Goal: Task Accomplishment & Management: Complete application form

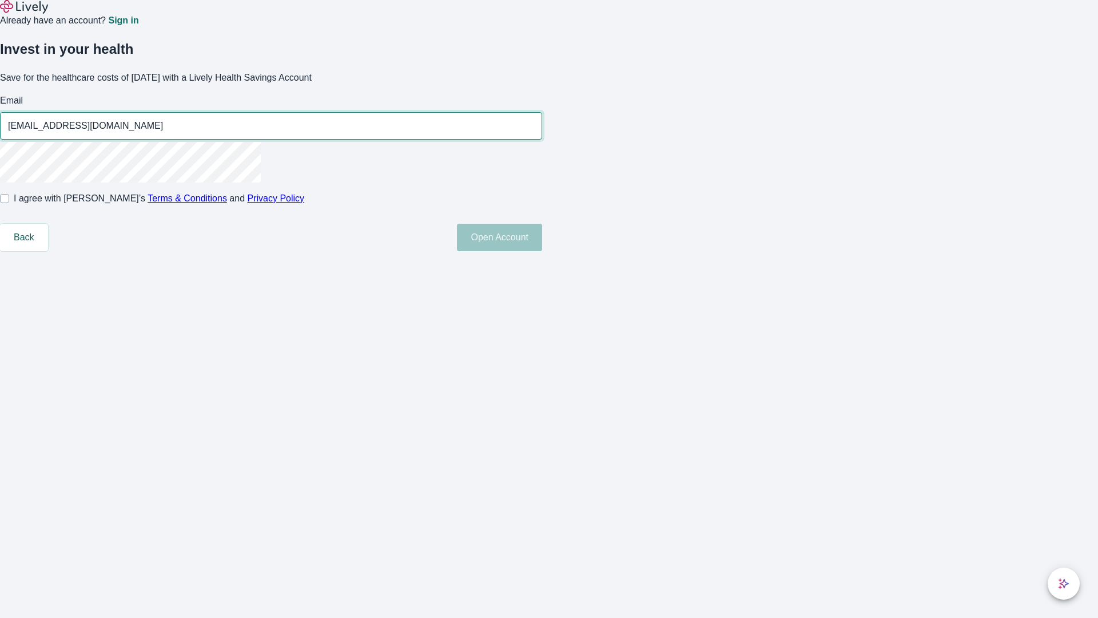
type input "[EMAIL_ADDRESS][DOMAIN_NAME]"
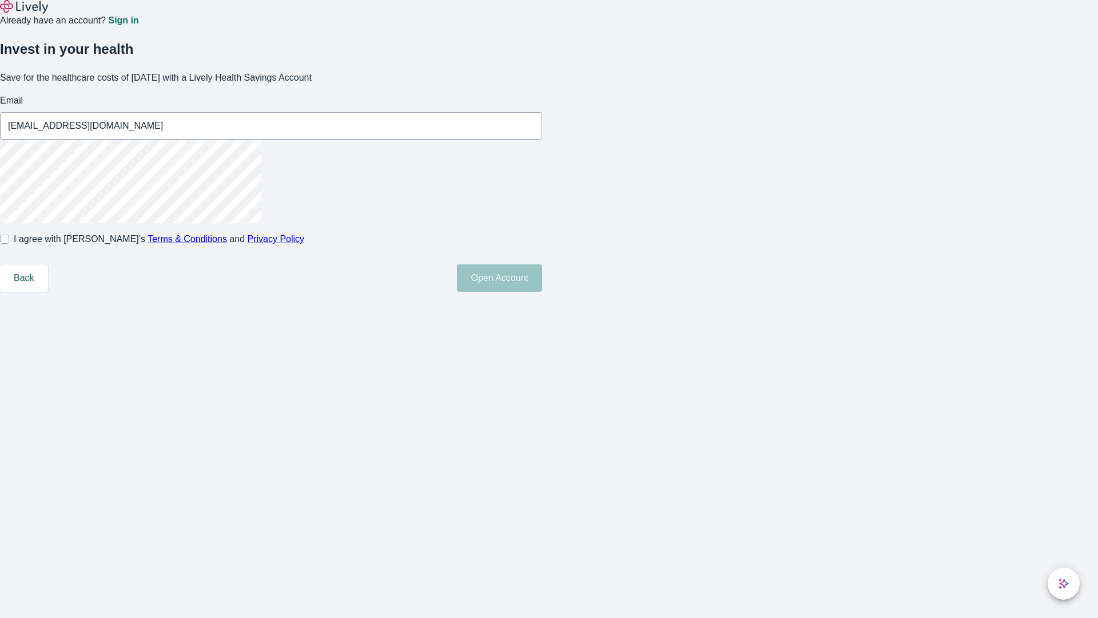
click at [9, 244] on input "I agree with Lively’s Terms & Conditions and Privacy Policy" at bounding box center [4, 238] width 9 height 9
checkbox input "true"
click at [542, 292] on button "Open Account" at bounding box center [499, 277] width 85 height 27
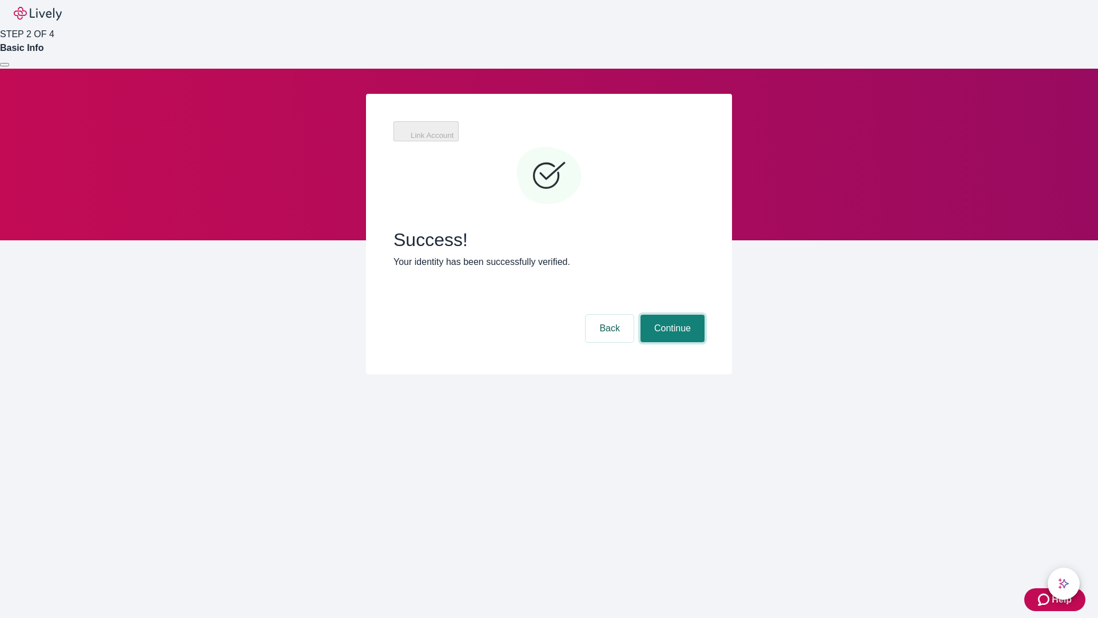
click at [671, 315] on button "Continue" at bounding box center [673, 328] width 64 height 27
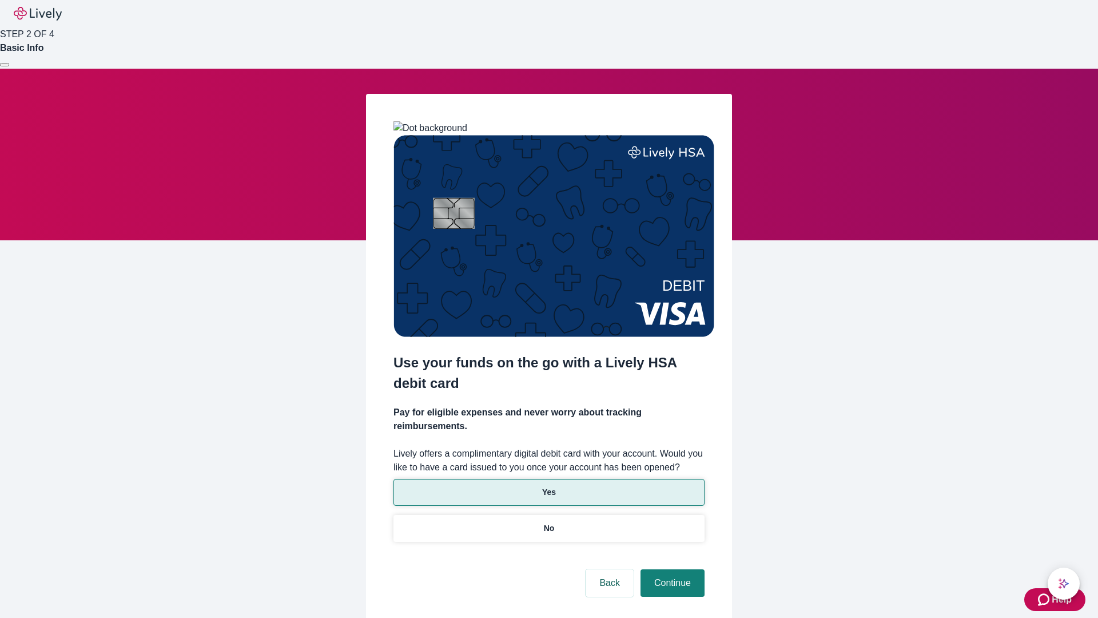
click at [548, 486] on p "Yes" at bounding box center [549, 492] width 14 height 12
click at [671, 569] on button "Continue" at bounding box center [673, 582] width 64 height 27
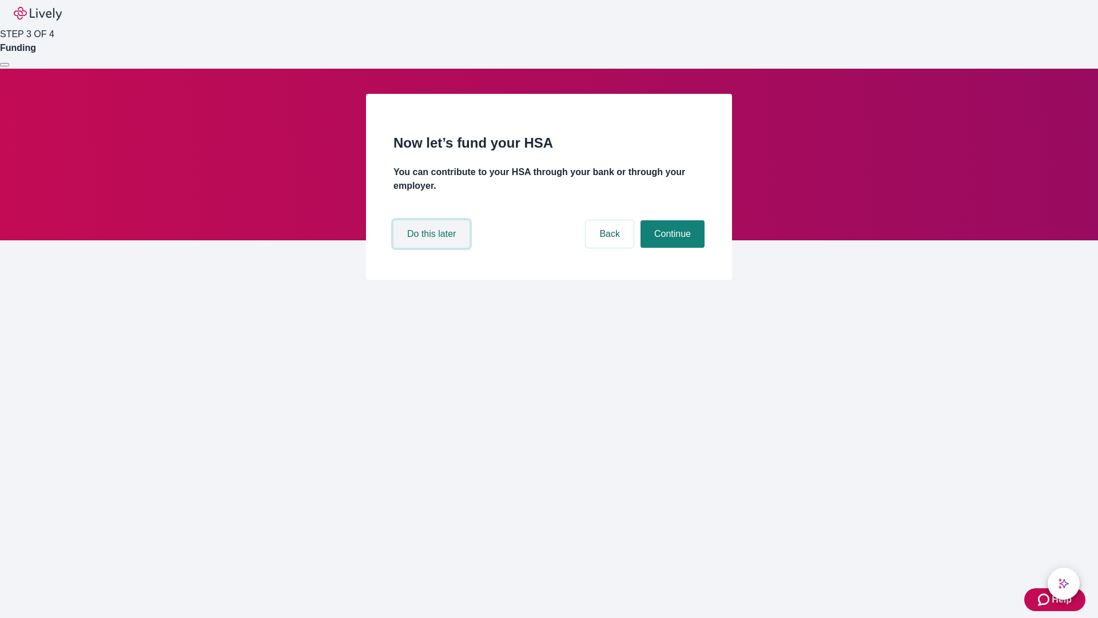
click at [433, 248] on button "Do this later" at bounding box center [431, 233] width 76 height 27
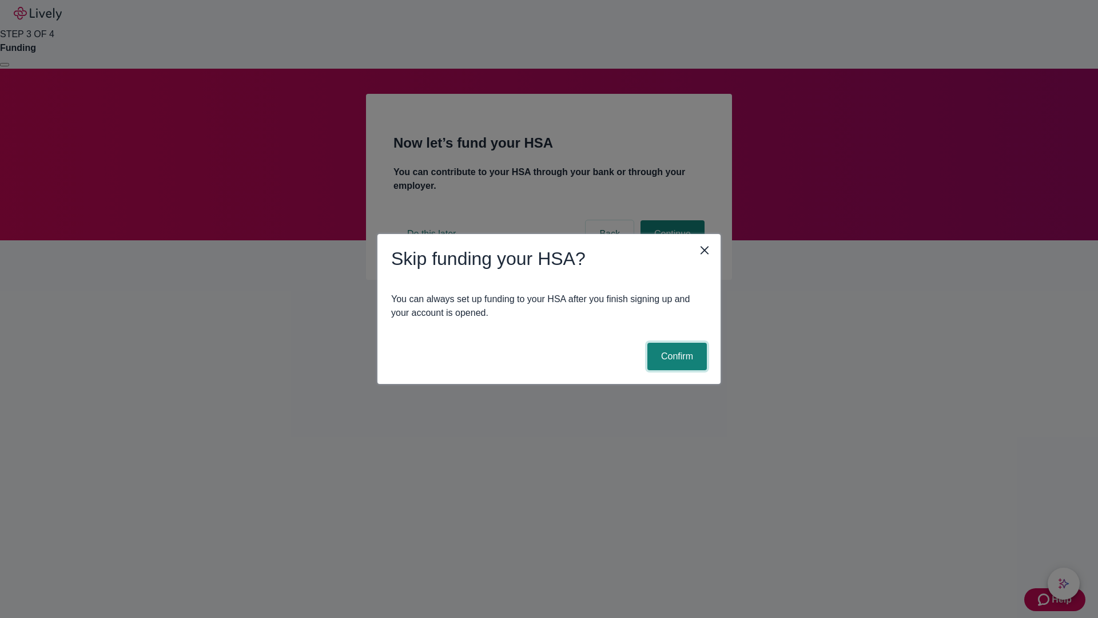
click at [675, 356] on button "Confirm" at bounding box center [676, 356] width 59 height 27
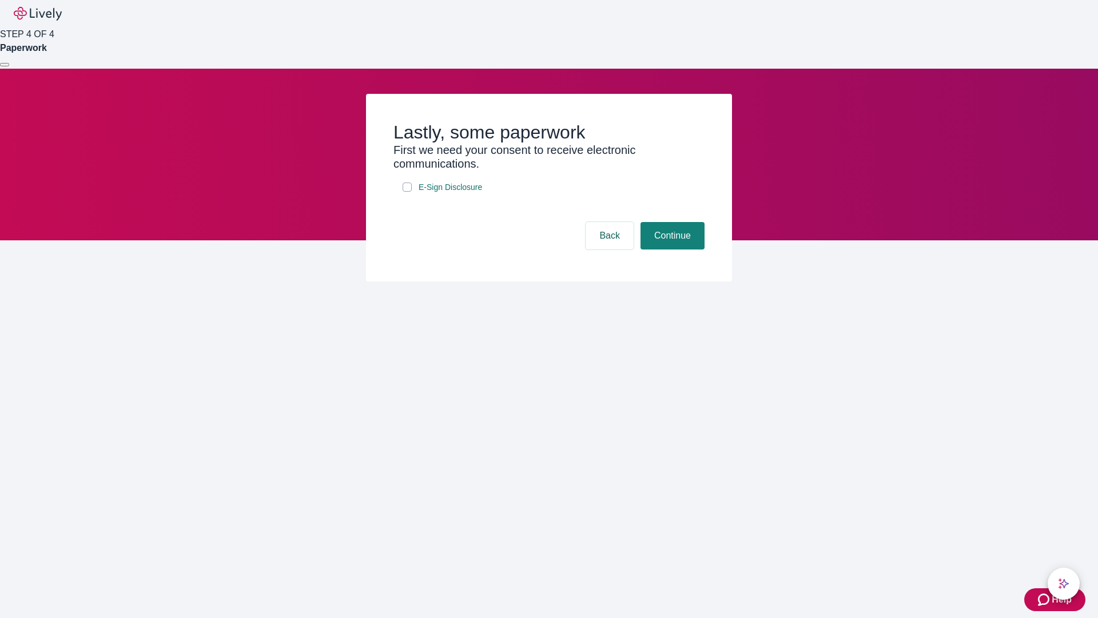
click at [407, 192] on input "E-Sign Disclosure" at bounding box center [407, 186] width 9 height 9
checkbox input "true"
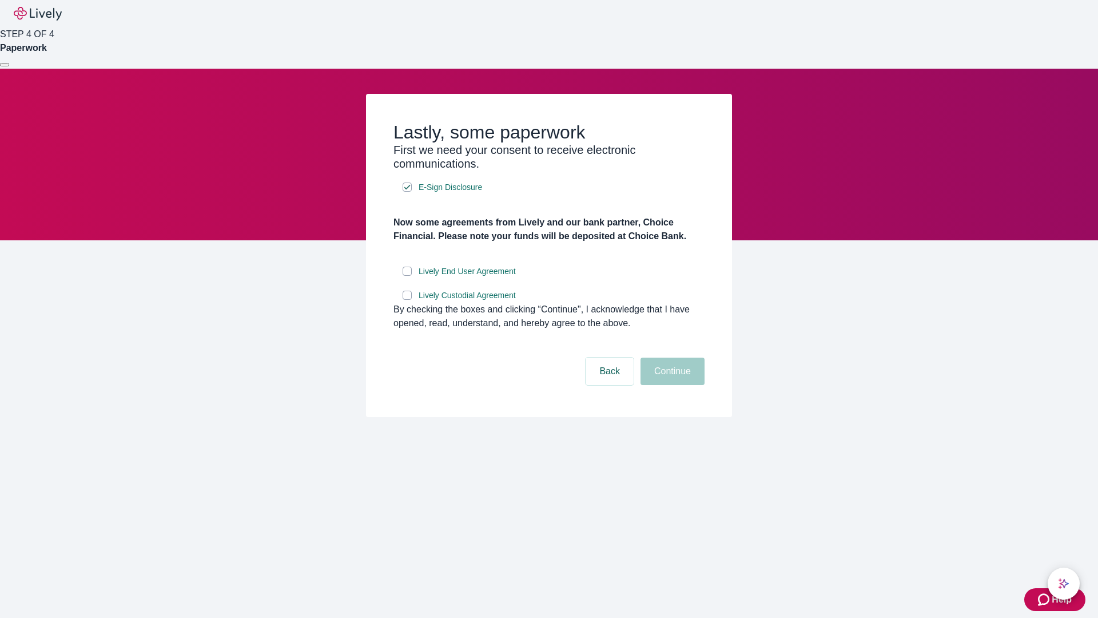
click at [407, 276] on input "Lively End User Agreement" at bounding box center [407, 271] width 9 height 9
checkbox input "true"
click at [407, 300] on input "Lively Custodial Agreement" at bounding box center [407, 295] width 9 height 9
checkbox input "true"
click at [671, 385] on button "Continue" at bounding box center [673, 370] width 64 height 27
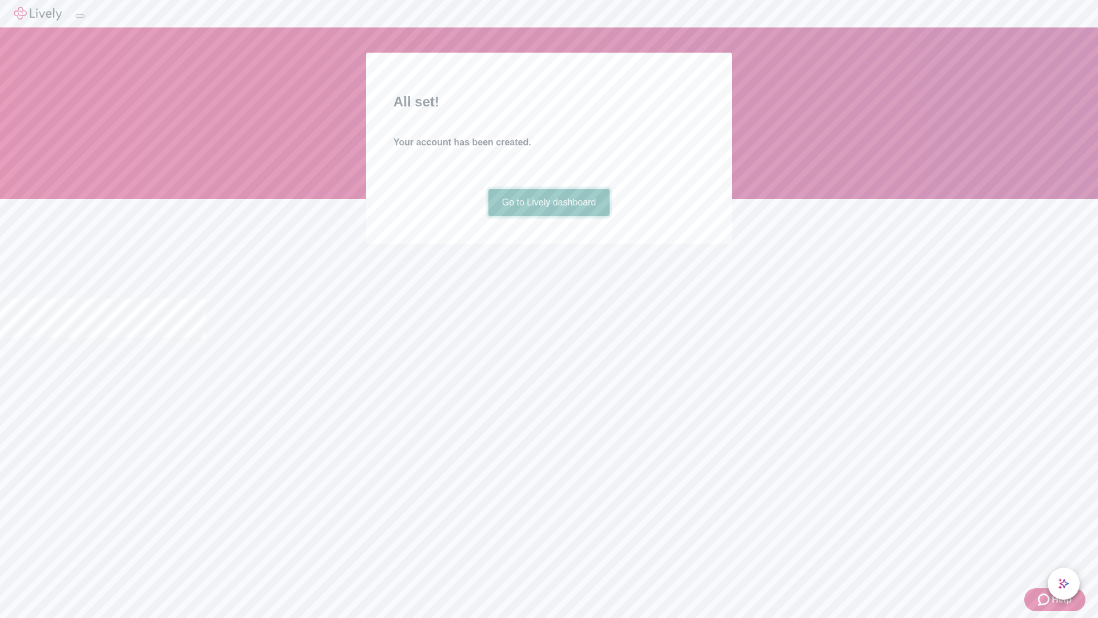
click at [548, 216] on link "Go to Lively dashboard" at bounding box center [549, 202] width 122 height 27
